Goal: Transaction & Acquisition: Purchase product/service

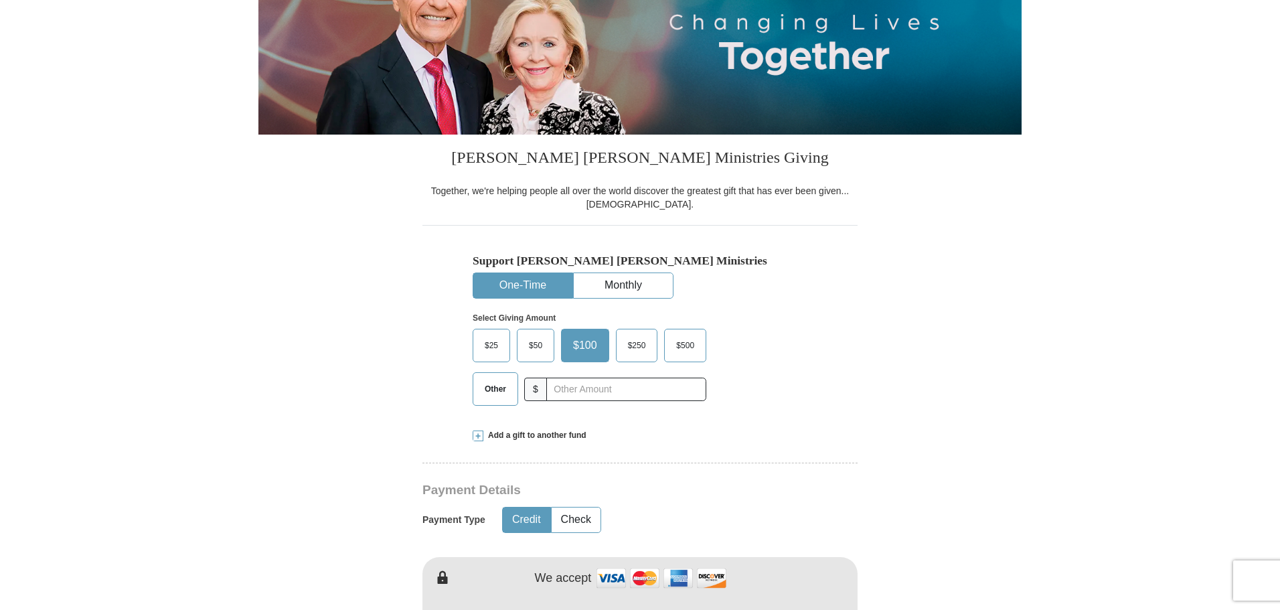
click at [537, 344] on span "$50" at bounding box center [535, 345] width 27 height 20
click at [0, 0] on input "$50" at bounding box center [0, 0] width 0 height 0
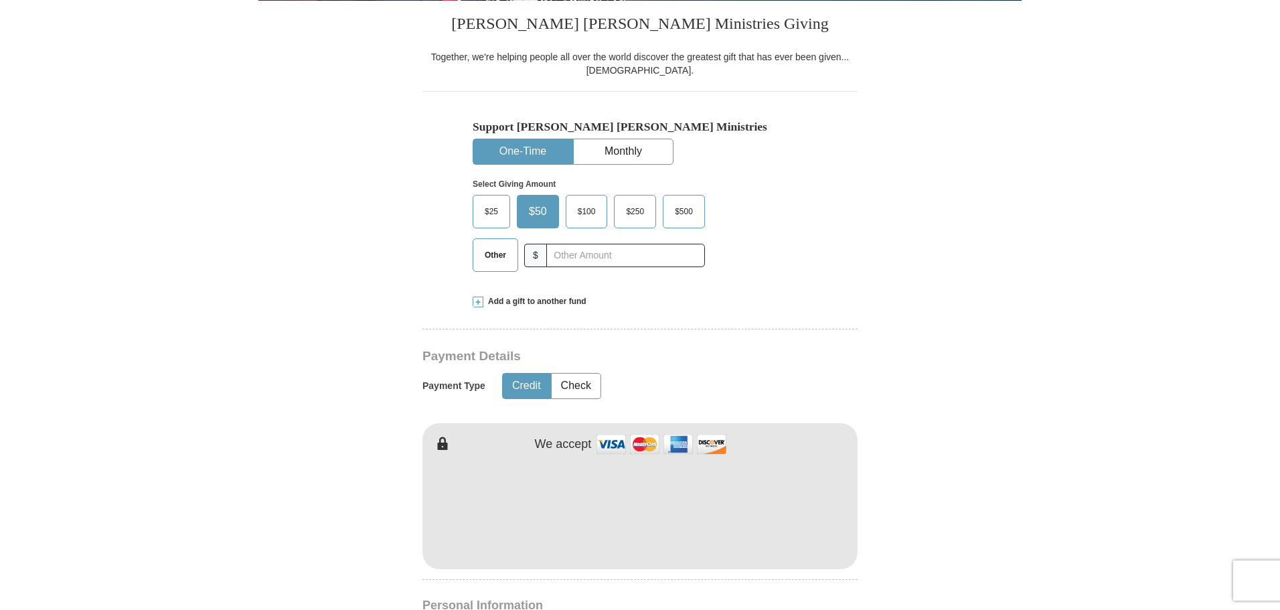
scroll to position [402, 0]
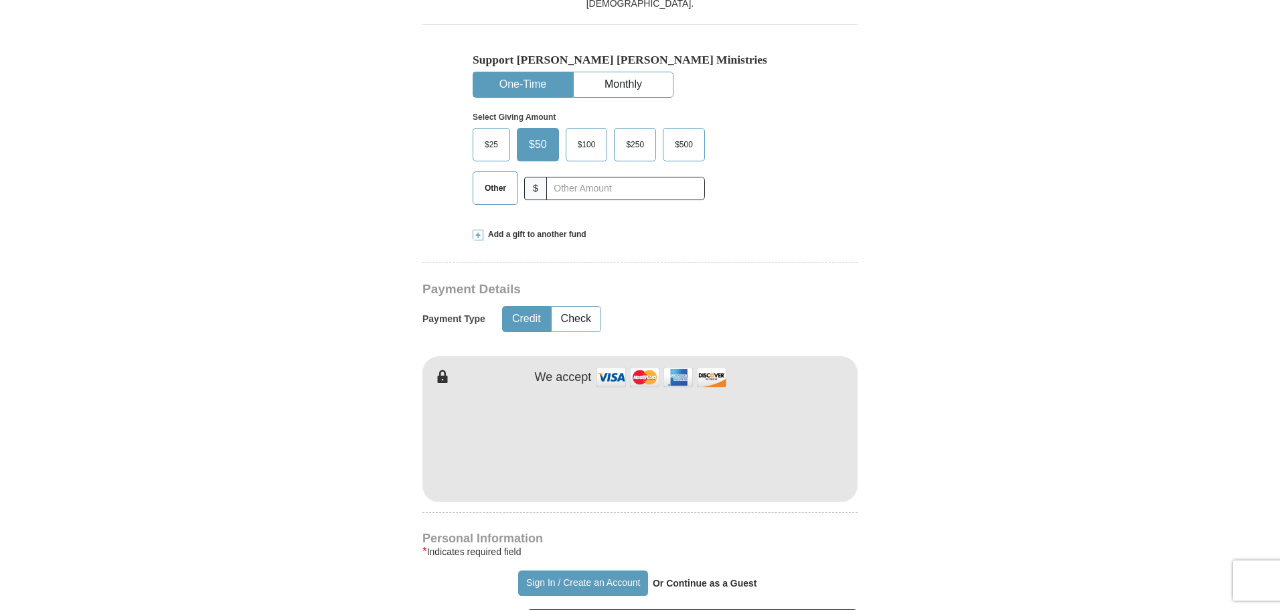
click at [619, 532] on div "[PERSON_NAME] [PERSON_NAME] Ministries Giving Together, we're helping people al…" at bounding box center [639, 614] width 435 height 1360
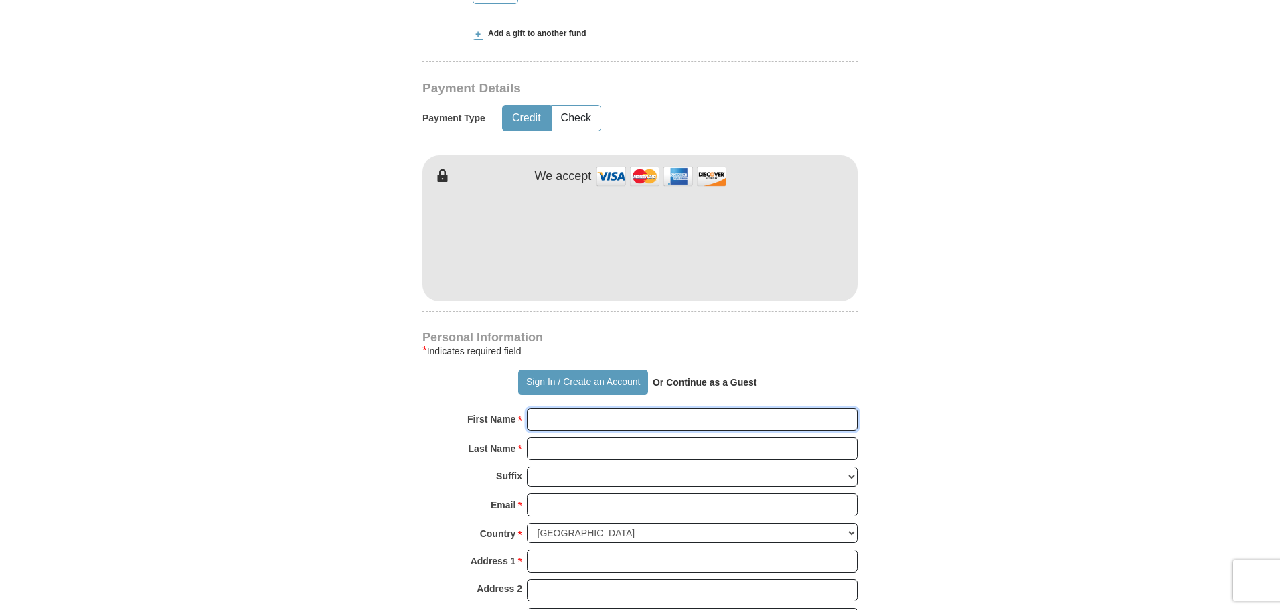
click at [624, 424] on input "First Name *" at bounding box center [692, 419] width 331 height 23
type input "[PERSON_NAME]"
click at [575, 449] on input "Last Name *" at bounding box center [692, 448] width 331 height 23
type input "ROSECRANTS"
click at [557, 506] on input "Email *" at bounding box center [692, 504] width 331 height 23
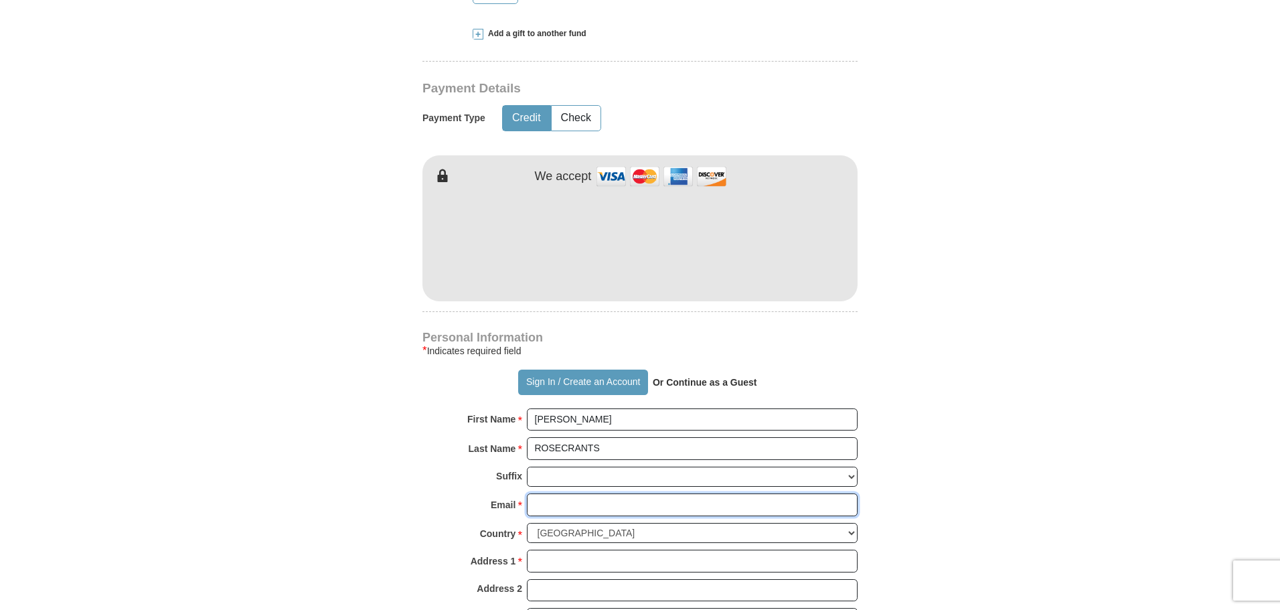
type input "[EMAIL_ADDRESS][DOMAIN_NAME]"
type input "848 MENTMORE CIRCLE"
type input "Deltona"
select select "FL"
type input "32738"
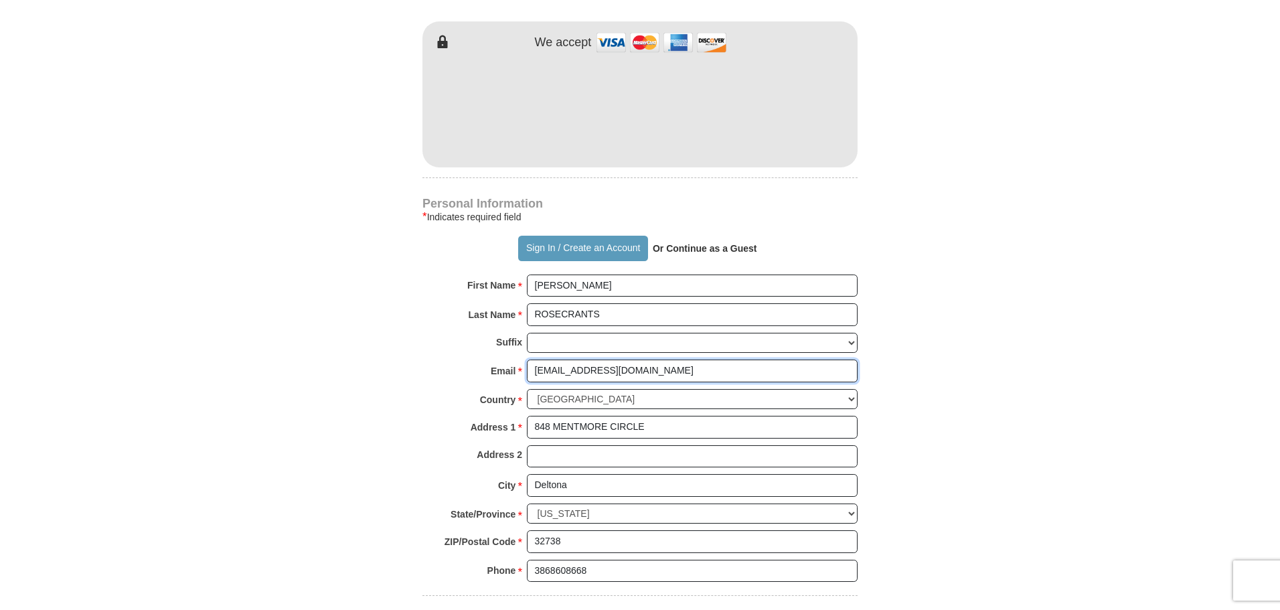
scroll to position [803, 0]
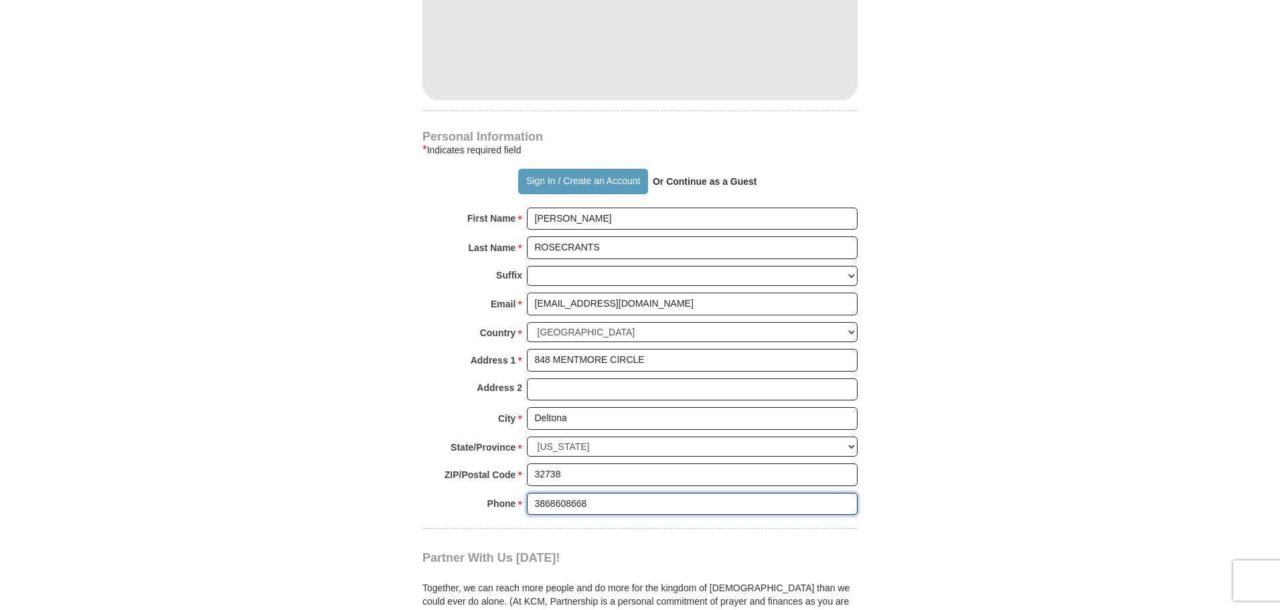
drag, startPoint x: 547, startPoint y: 509, endPoint x: 755, endPoint y: 469, distance: 211.9
click at [686, 509] on input "3868608668" at bounding box center [692, 504] width 331 height 23
type input "3882595131"
click at [1107, 297] on body "Sign In Already have an account? Sign in for faster giving. Don't have an accou…" at bounding box center [640, 479] width 1280 height 2564
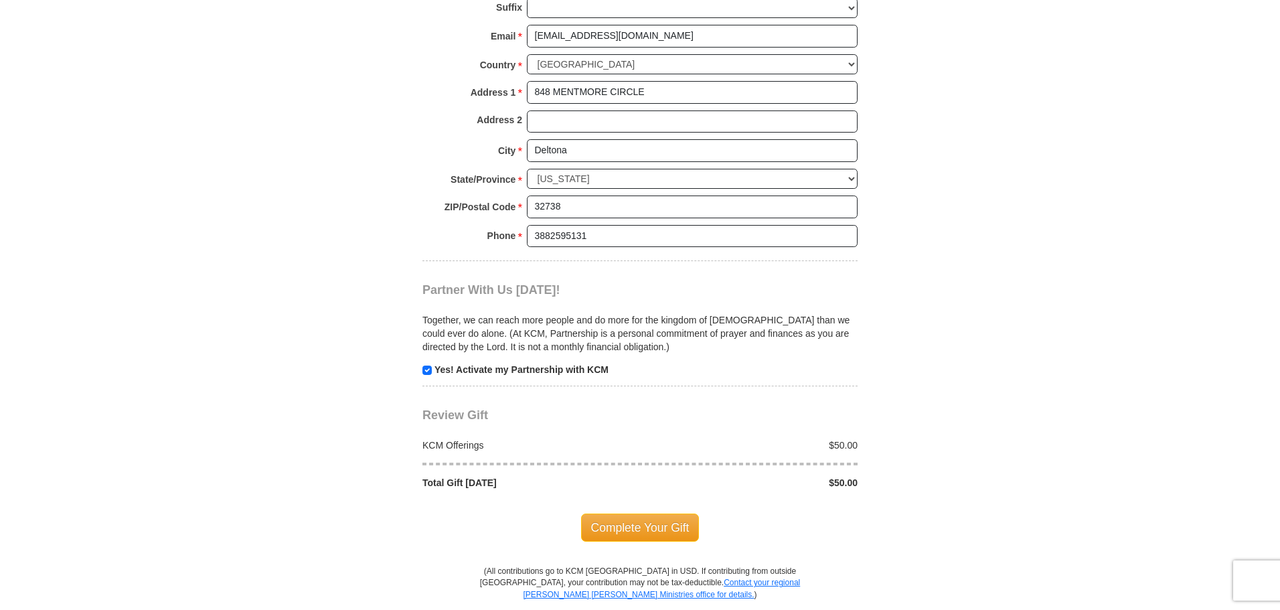
scroll to position [1138, 0]
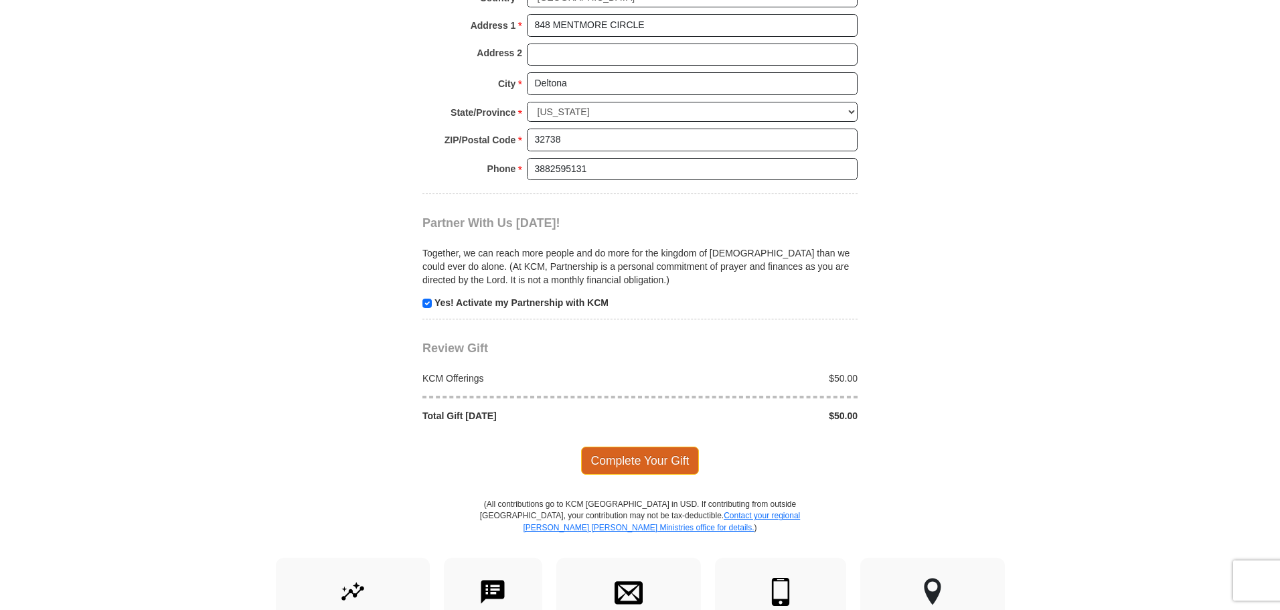
click at [656, 463] on span "Complete Your Gift" at bounding box center [640, 460] width 118 height 28
